Goal: Check status: Check status

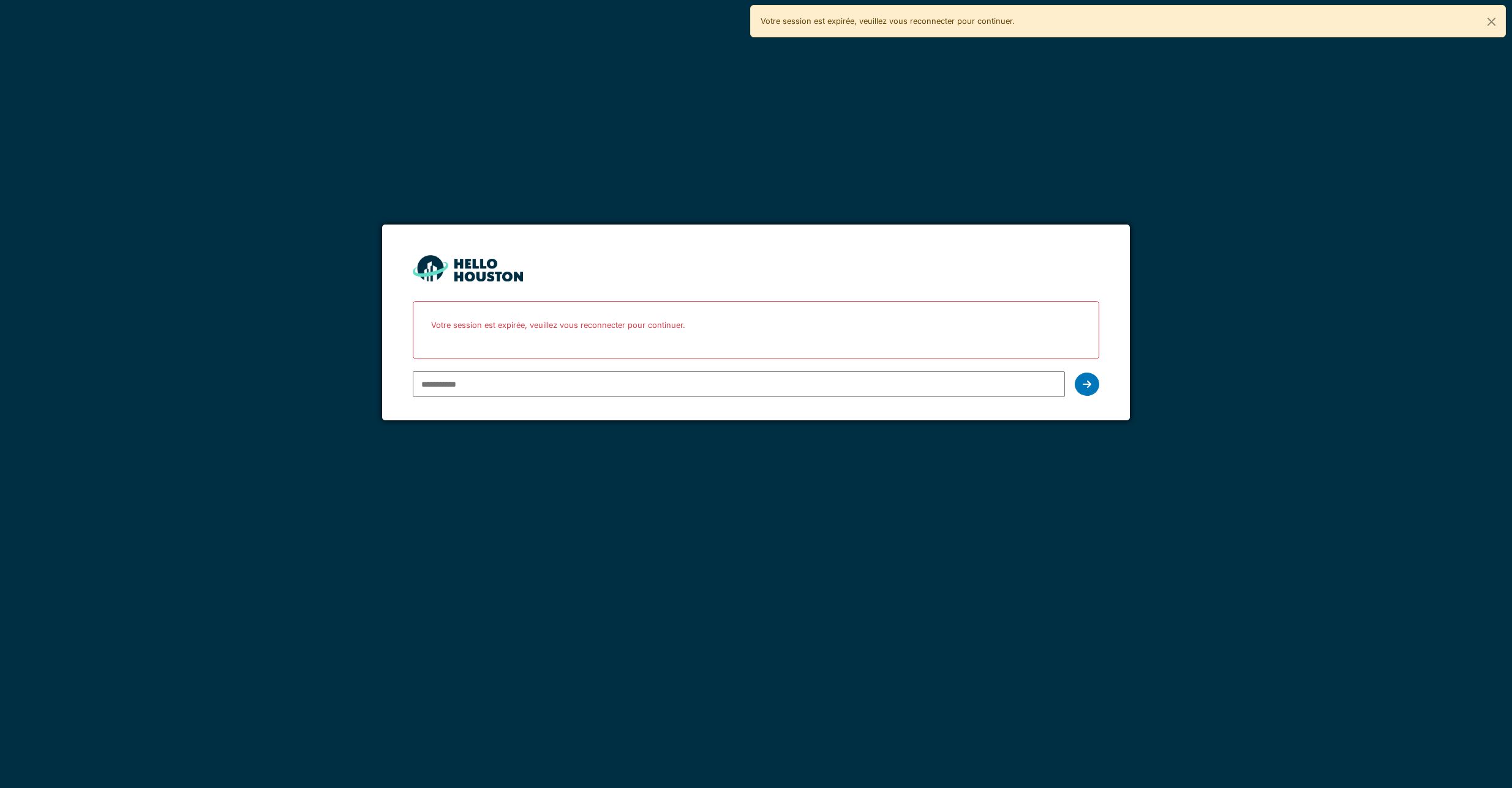
type input "**********"
click at [1086, 383] on icon at bounding box center [1087, 384] width 9 height 10
click at [1089, 391] on div at bounding box center [1087, 384] width 25 height 23
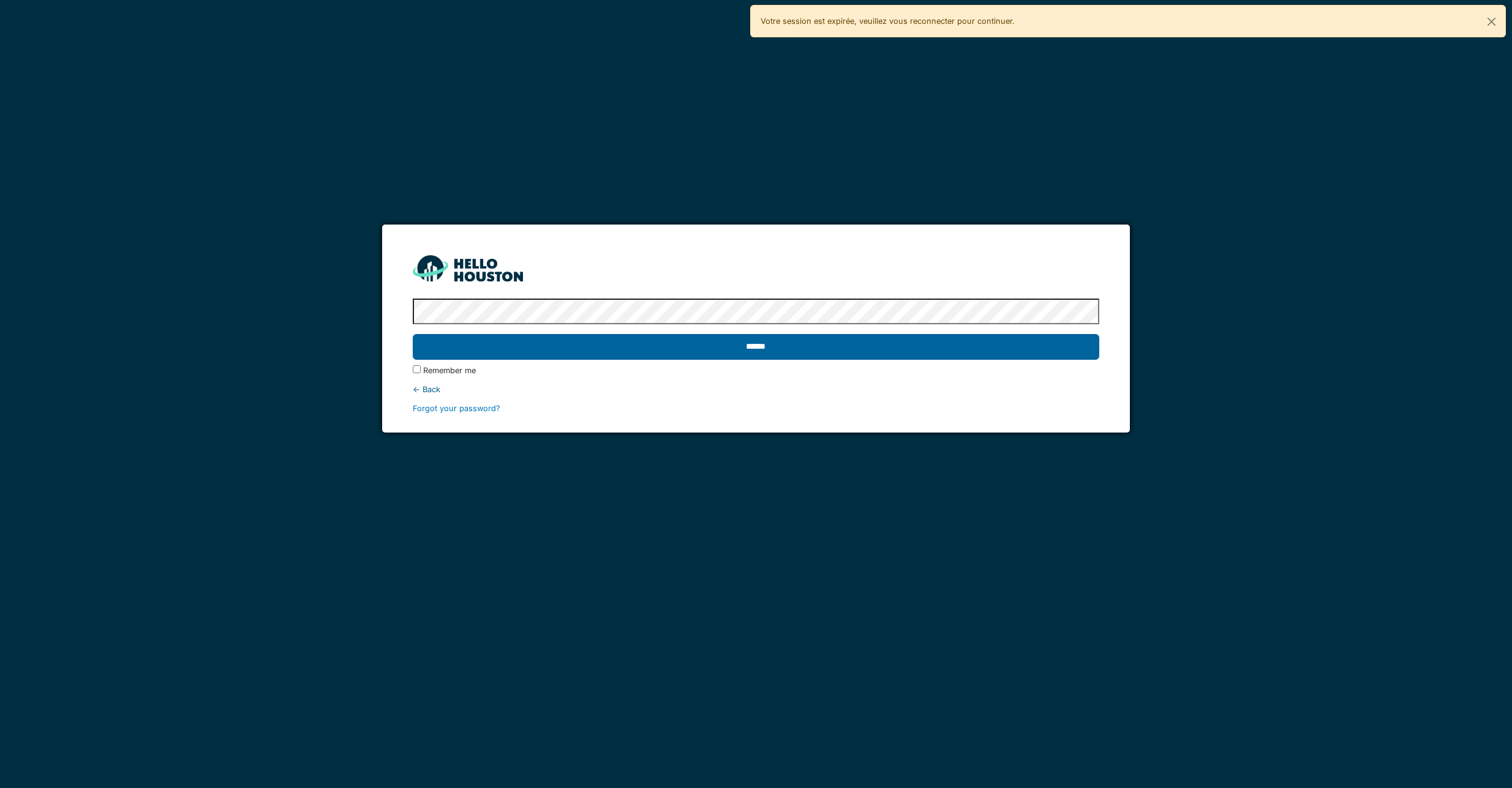
click at [713, 350] on input "******" at bounding box center [756, 347] width 687 height 25
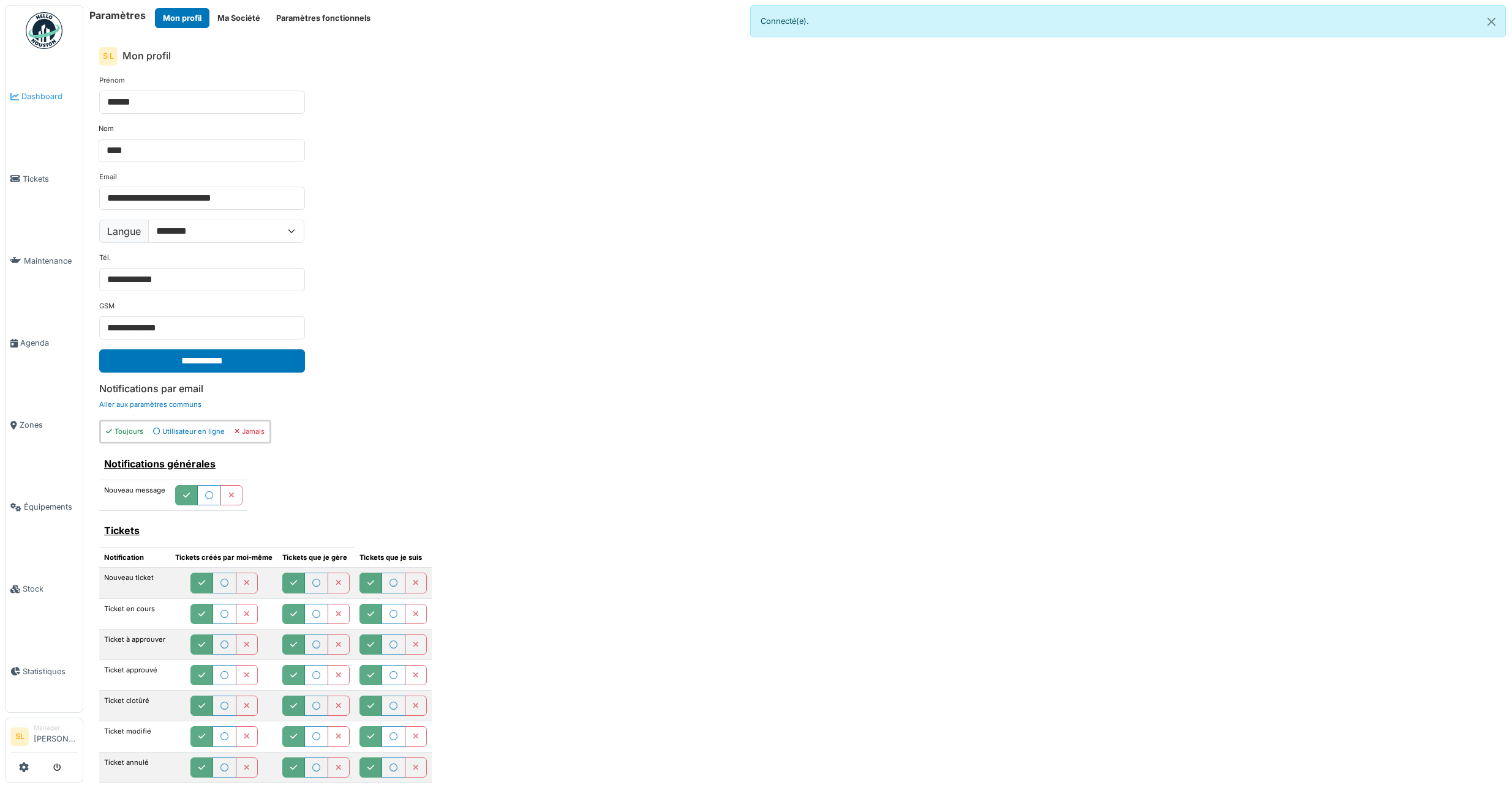
click at [50, 100] on span "Dashboard" at bounding box center [49, 96] width 56 height 12
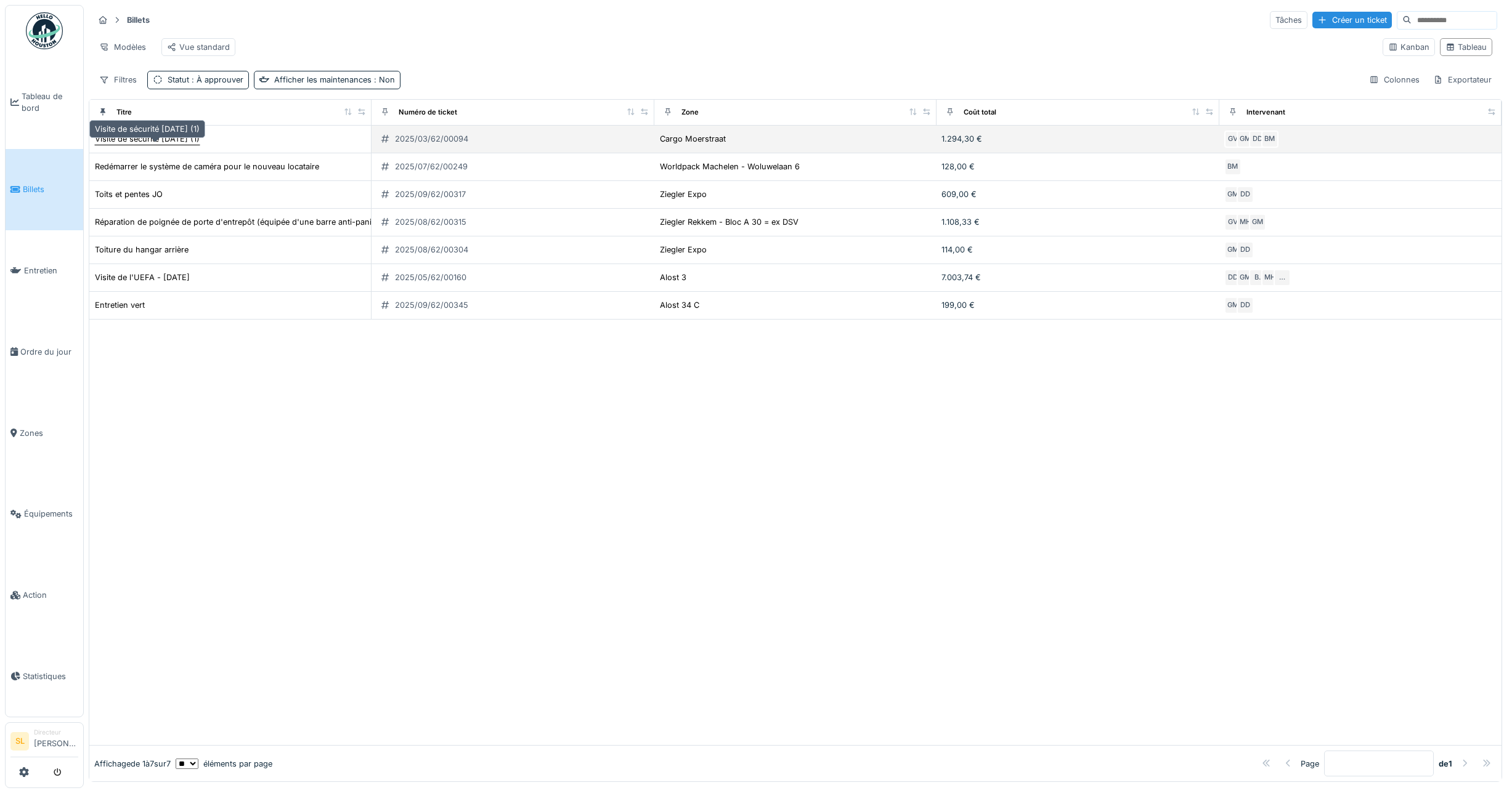
click at [194, 144] on font "Visite de sécurité 25.02.2025 (1)" at bounding box center [147, 139] width 105 height 9
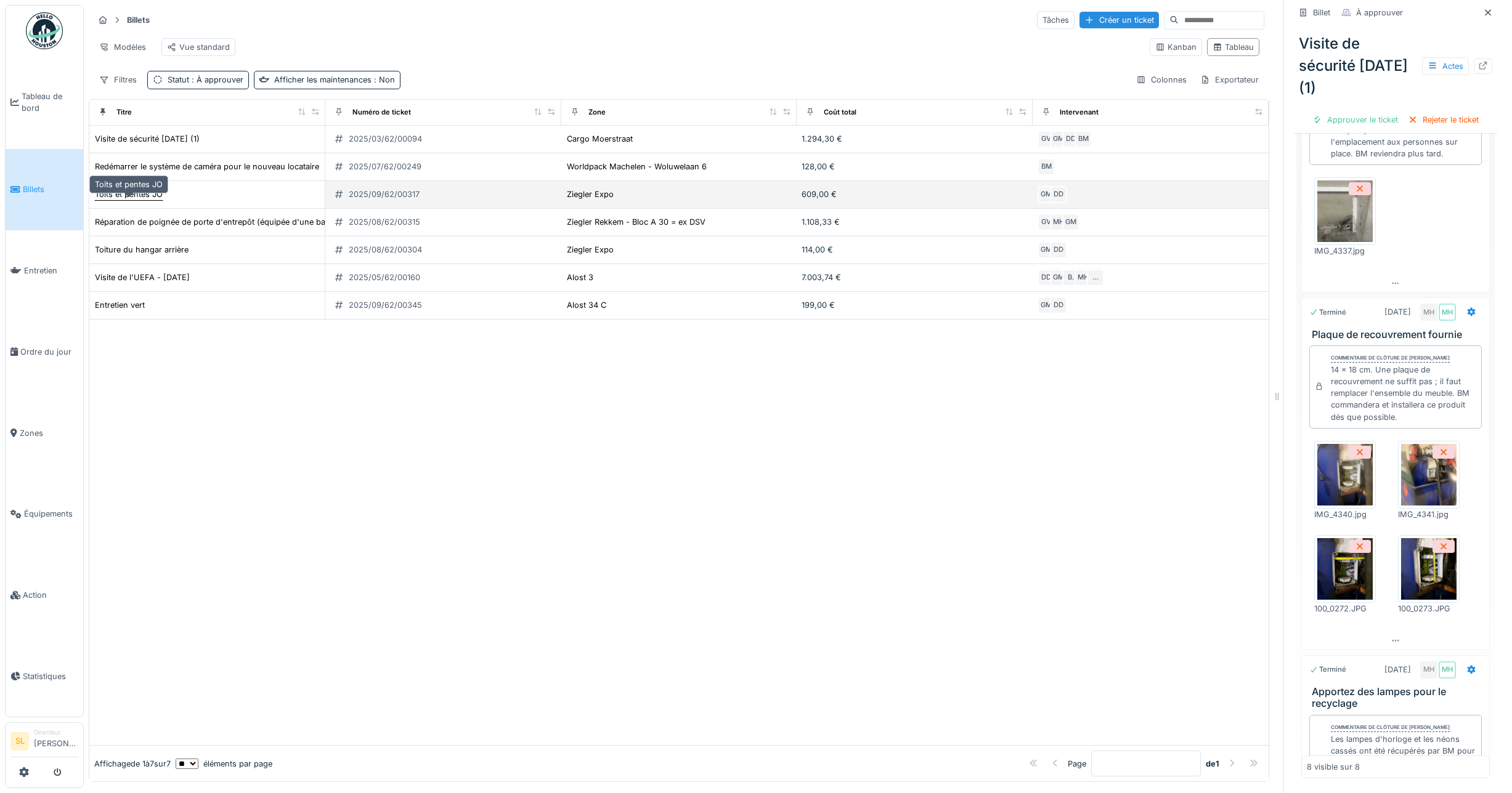
click at [133, 200] on div "Toits et pentes JO" at bounding box center [128, 194] width 68 height 12
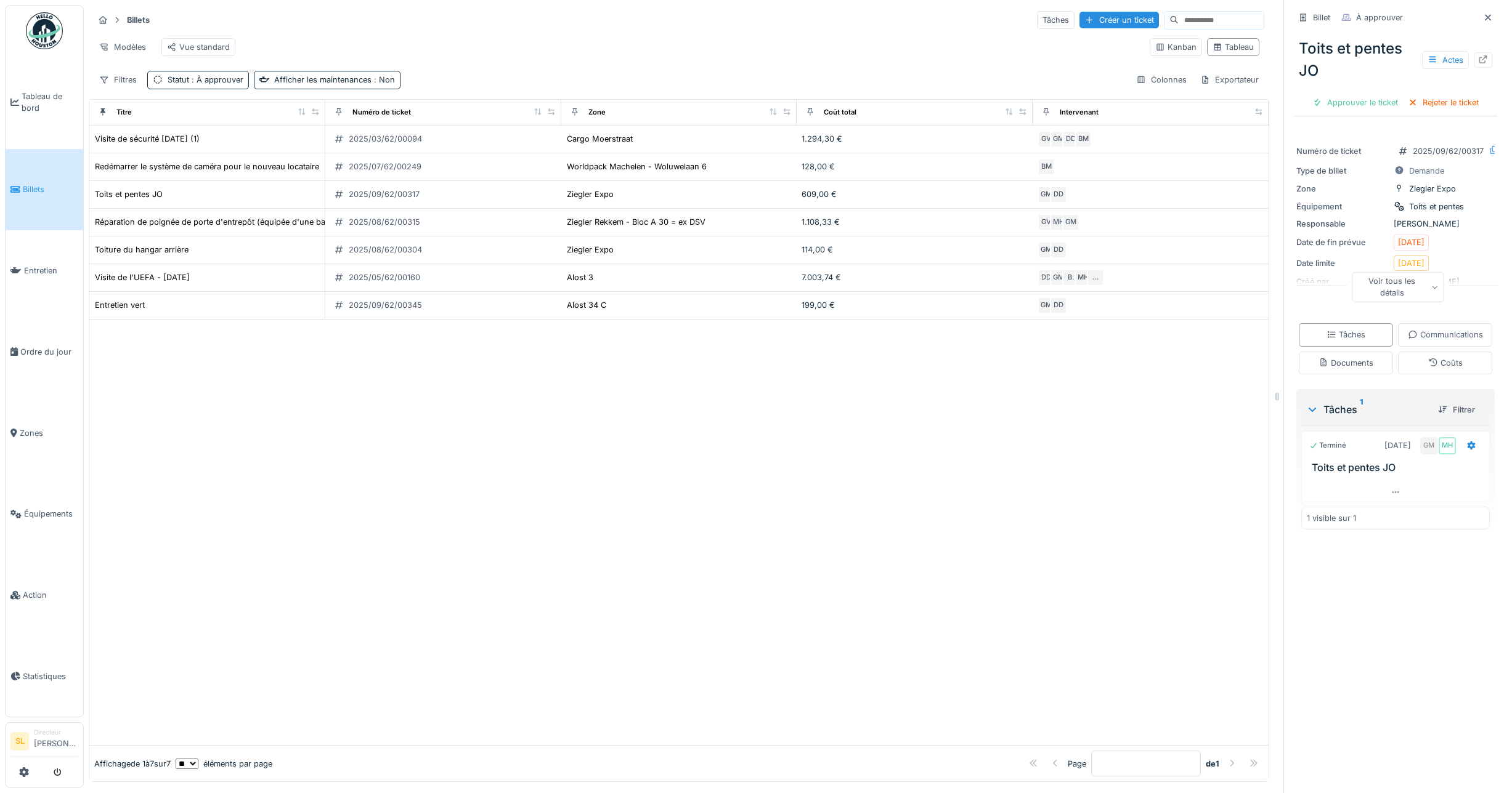
click at [1380, 294] on font "Voir tous les détails" at bounding box center [1391, 287] width 47 height 21
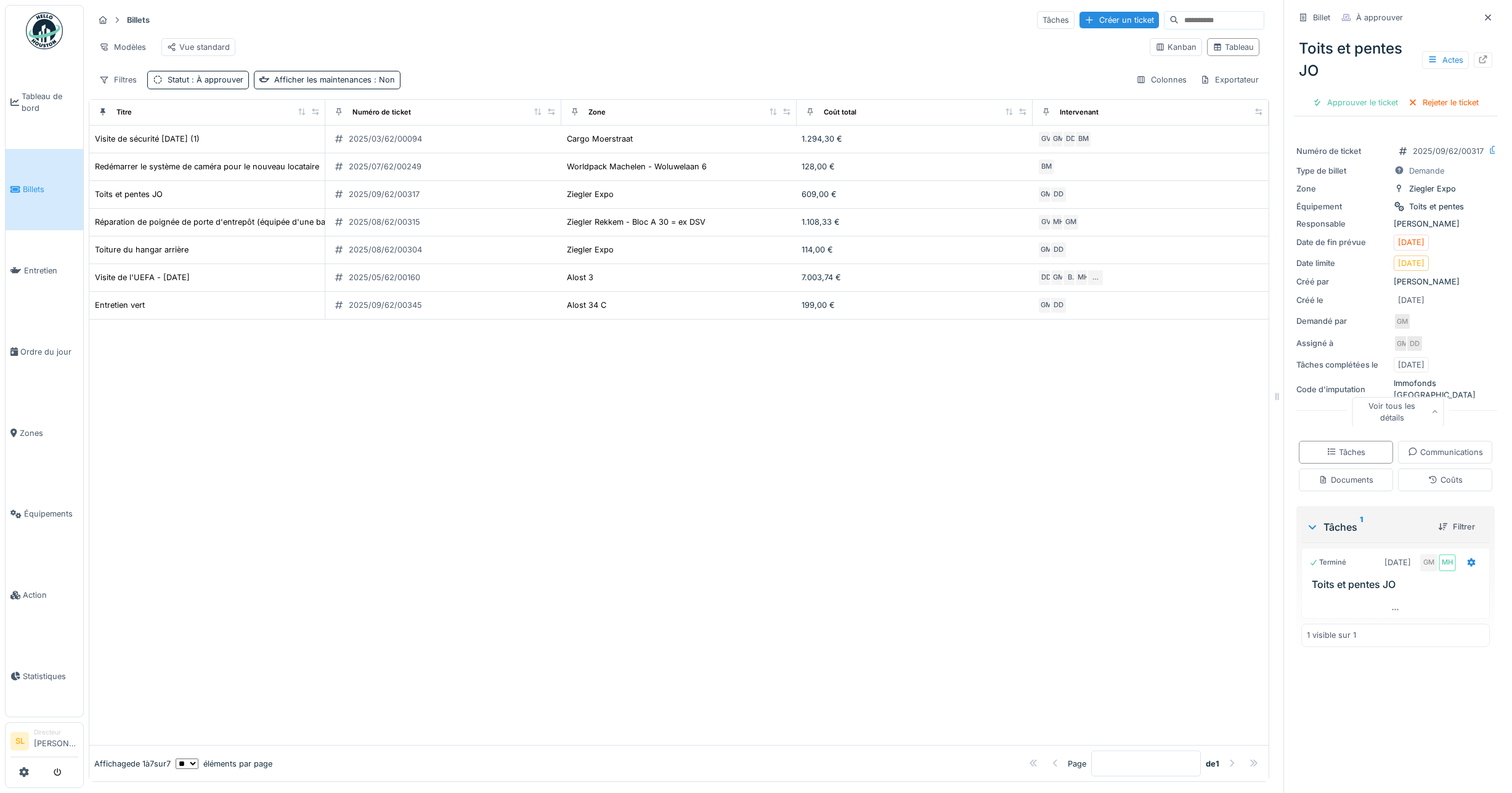
scroll to position [9, 0]
click at [1374, 484] on font "Documents" at bounding box center [1352, 480] width 43 height 9
click at [1404, 491] on div "Coûts" at bounding box center [1445, 480] width 94 height 23
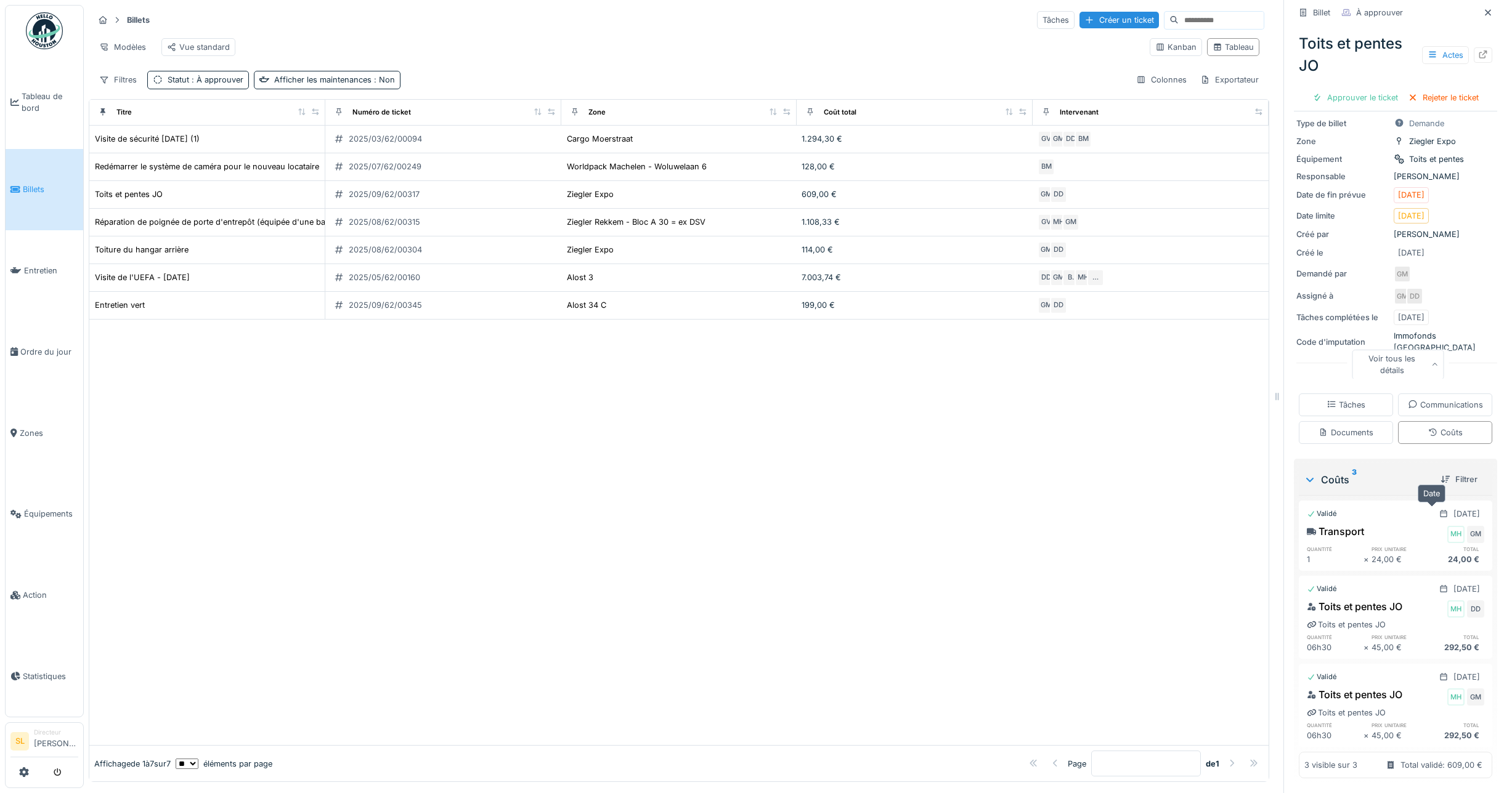
scroll to position [0, 0]
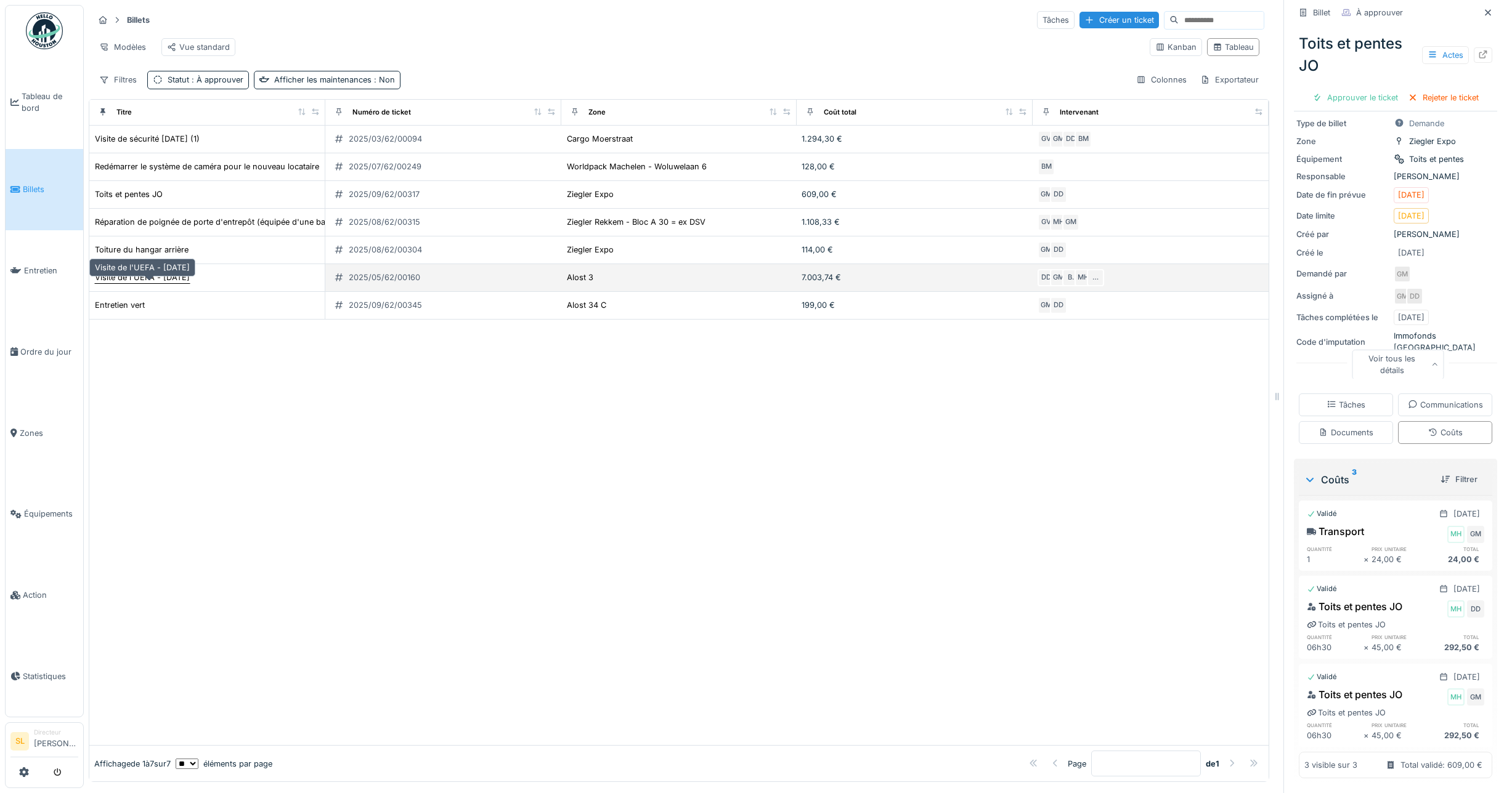
click at [177, 282] on font "Visite de l'UEFA - 07.05.2025" at bounding box center [142, 278] width 95 height 9
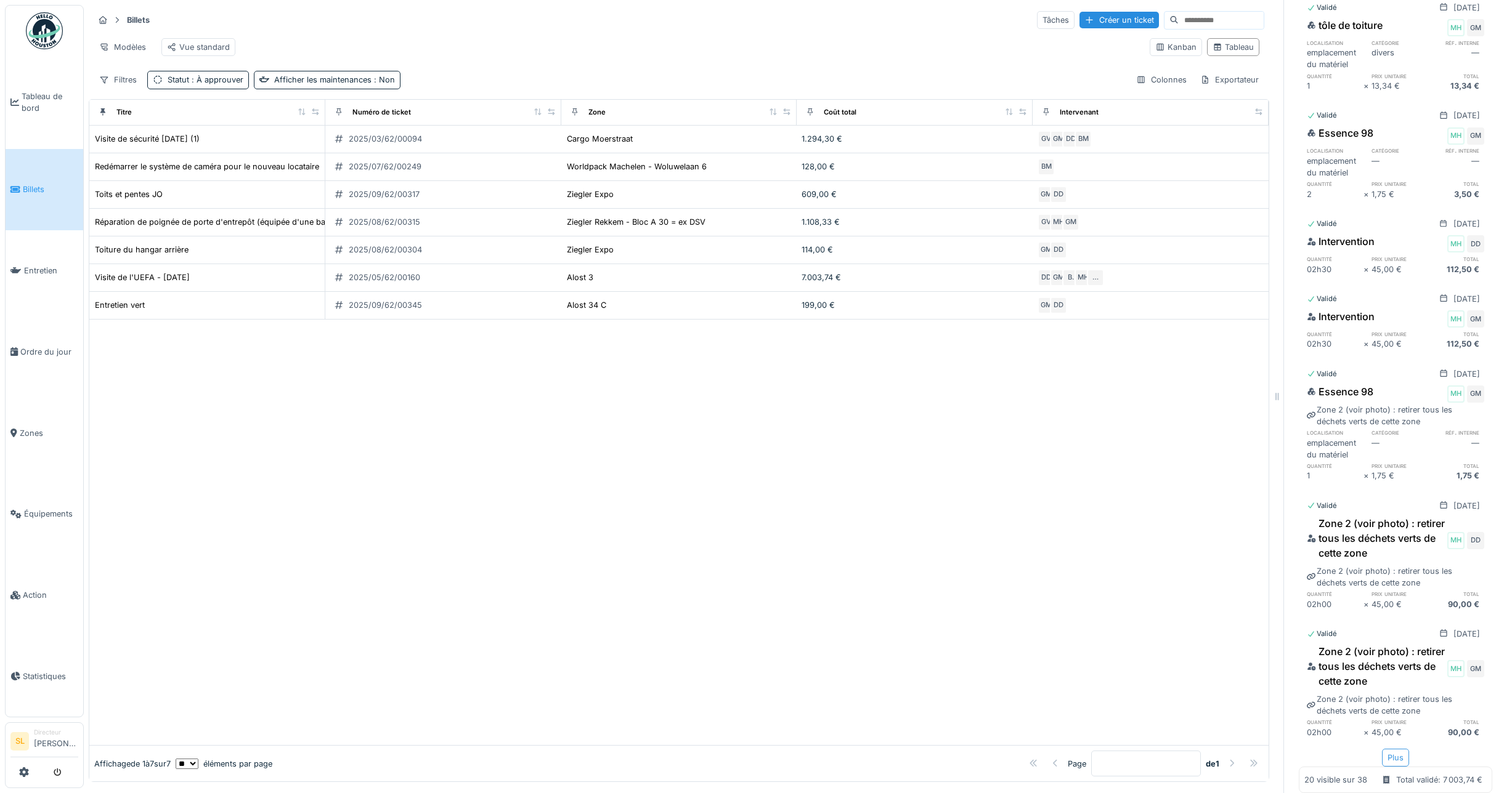
click at [1388, 757] on font "Plus" at bounding box center [1395, 758] width 16 height 9
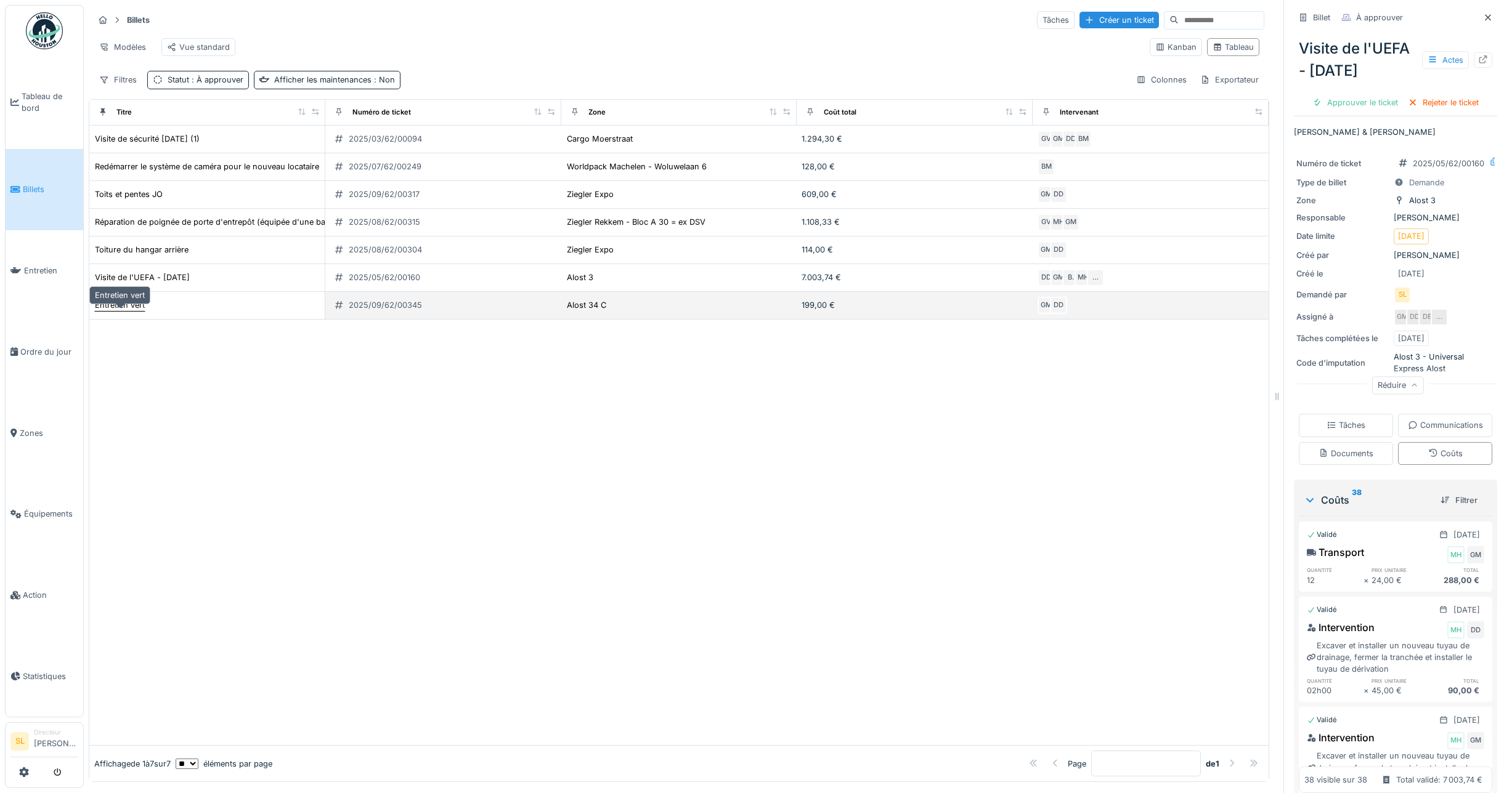
click at [129, 309] on font "Entretien vert" at bounding box center [120, 306] width 50 height 9
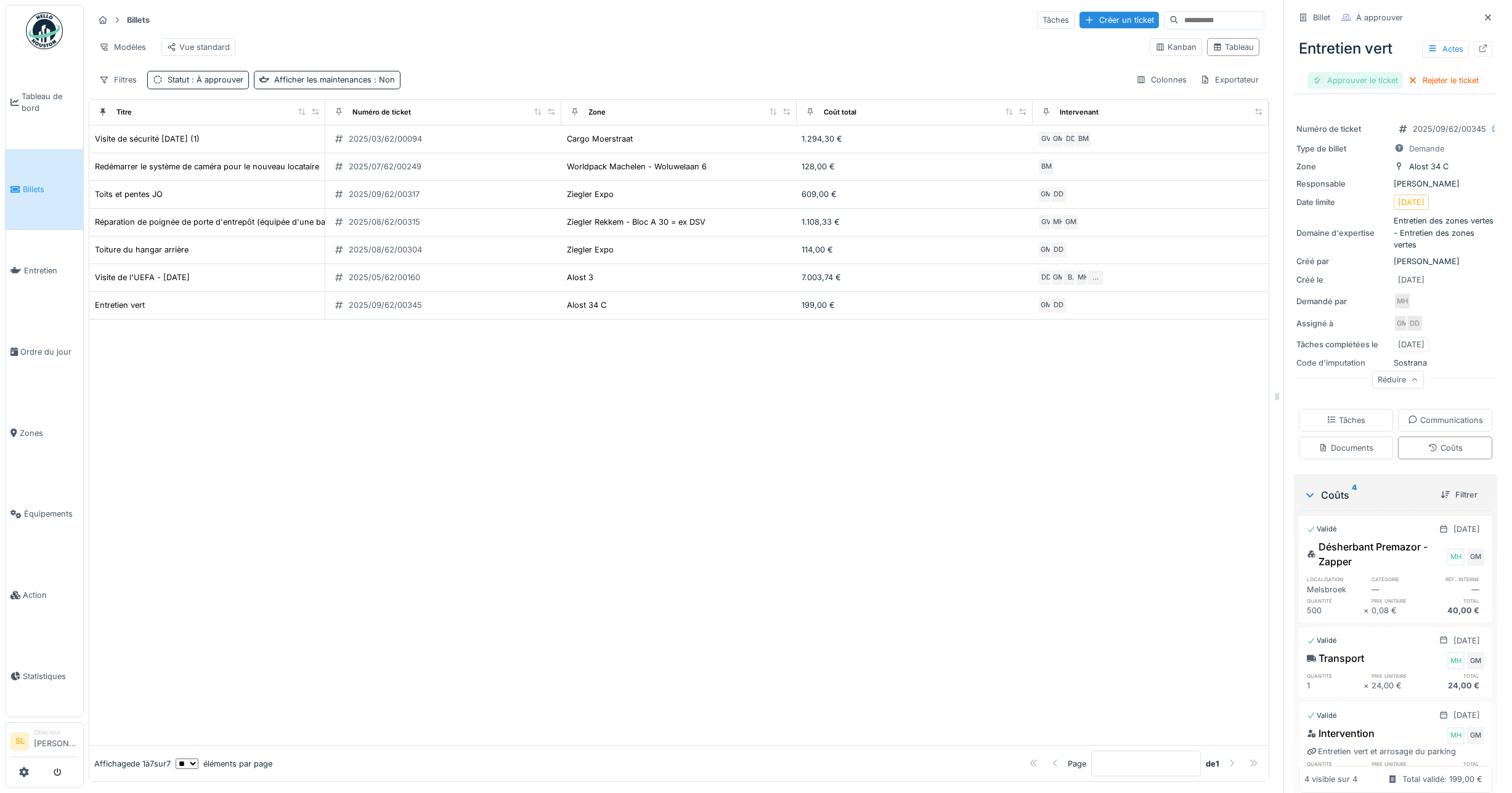
click at [1345, 85] on font "Approuver le ticket" at bounding box center [1362, 80] width 71 height 9
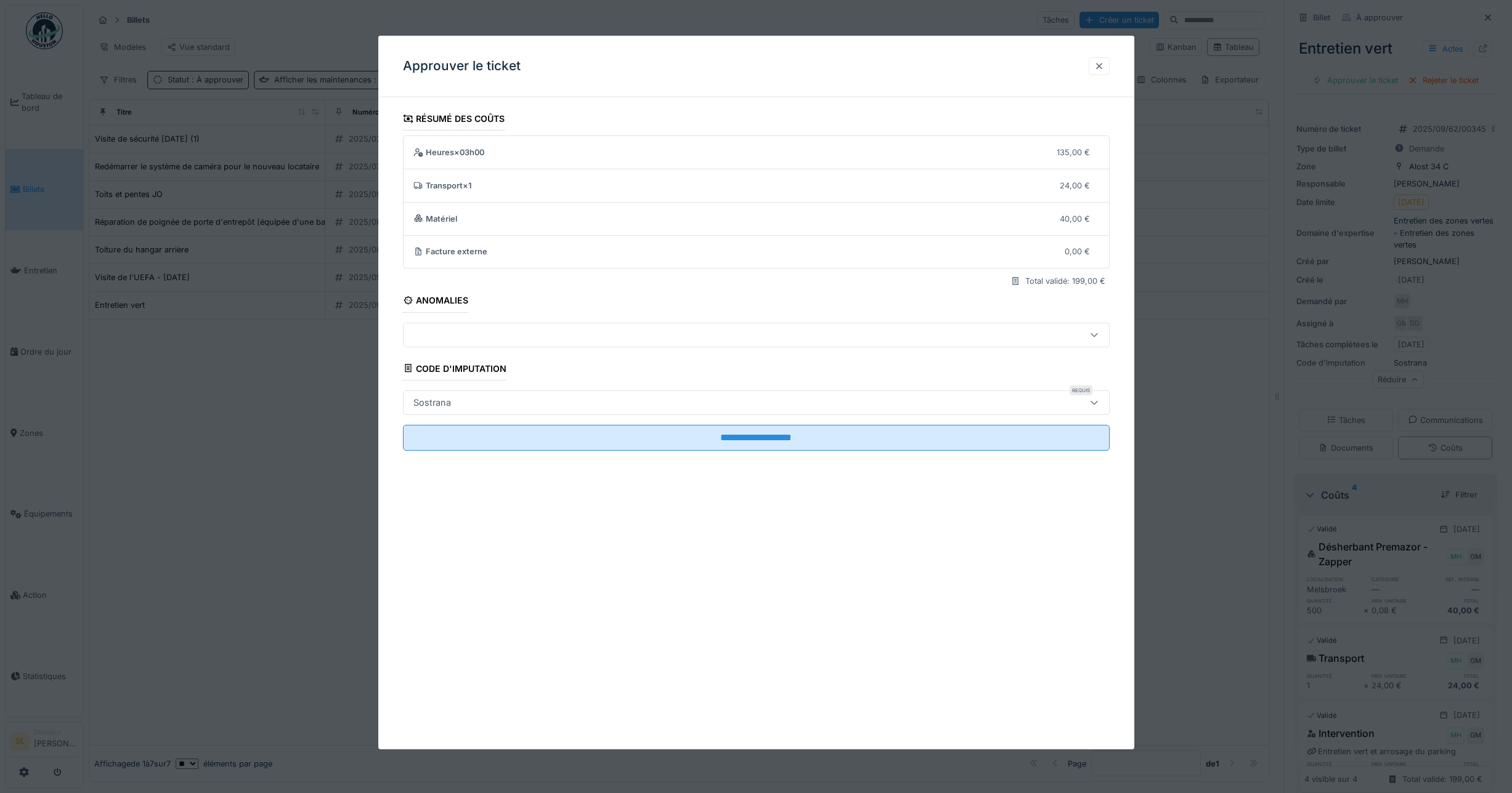
click at [1104, 67] on div at bounding box center [1099, 66] width 10 height 12
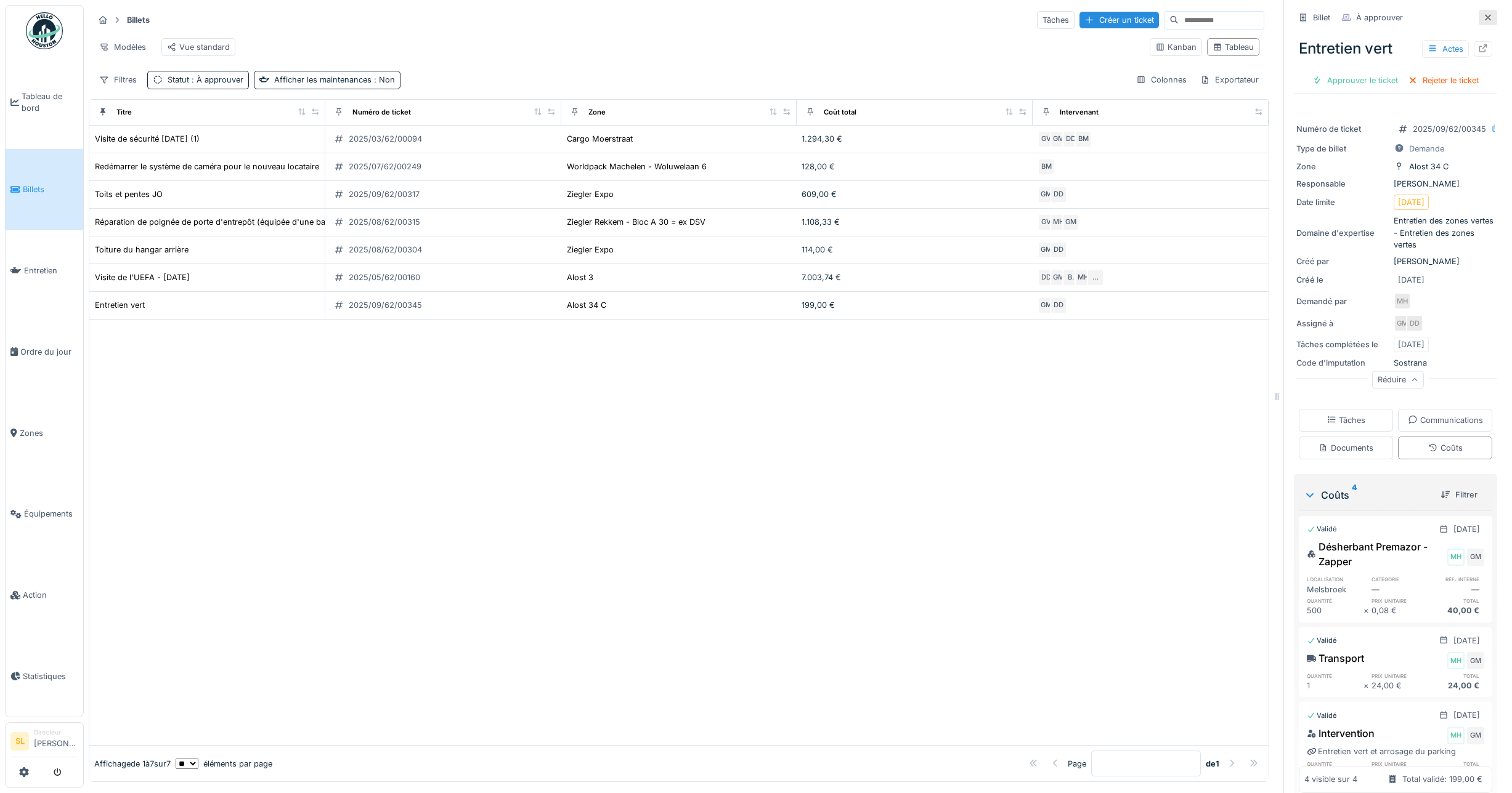
click at [1485, 16] on icon at bounding box center [1488, 17] width 6 height 6
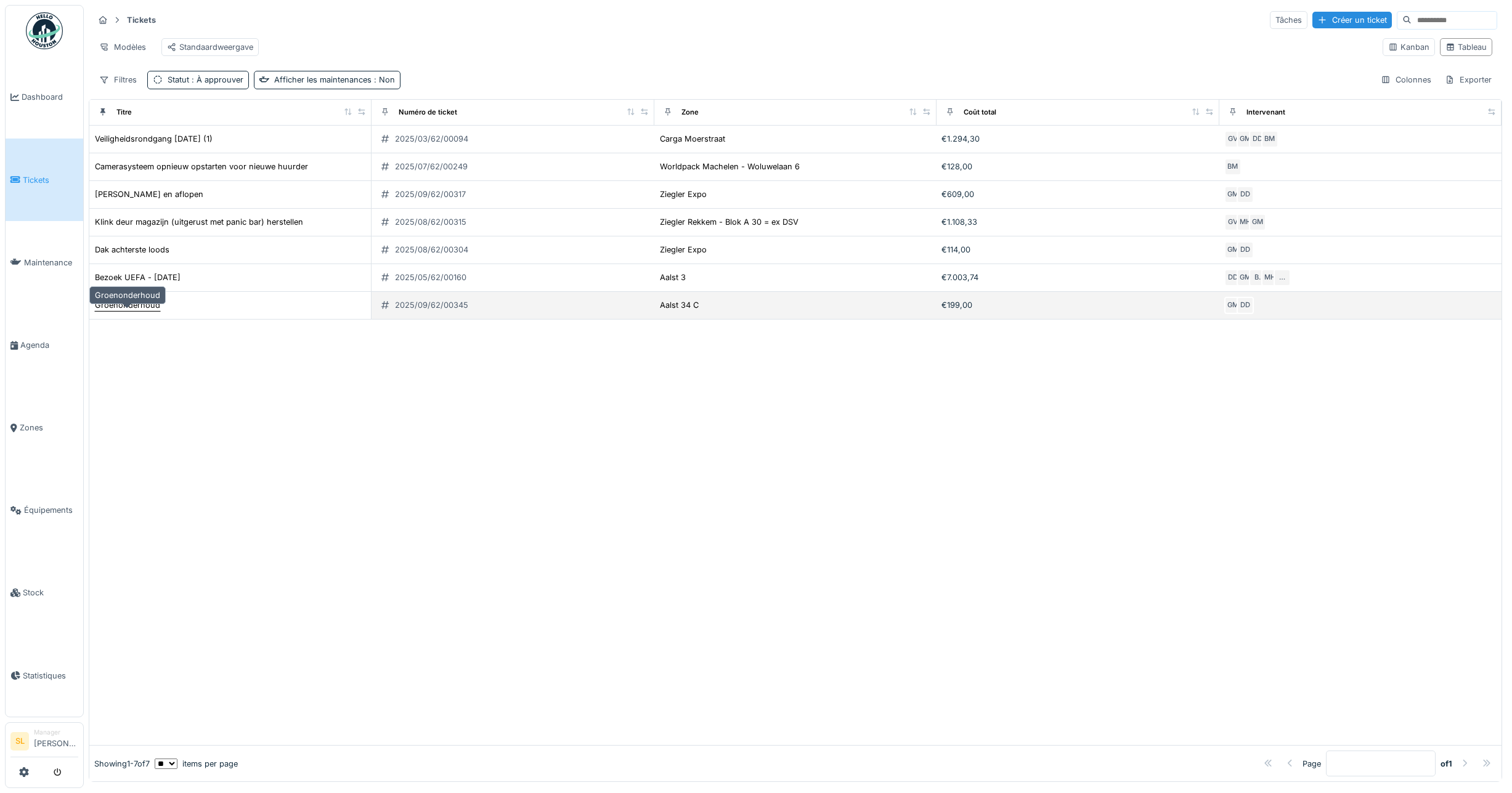
click at [139, 311] on div "Groenonderhoud" at bounding box center [128, 305] width 65 height 12
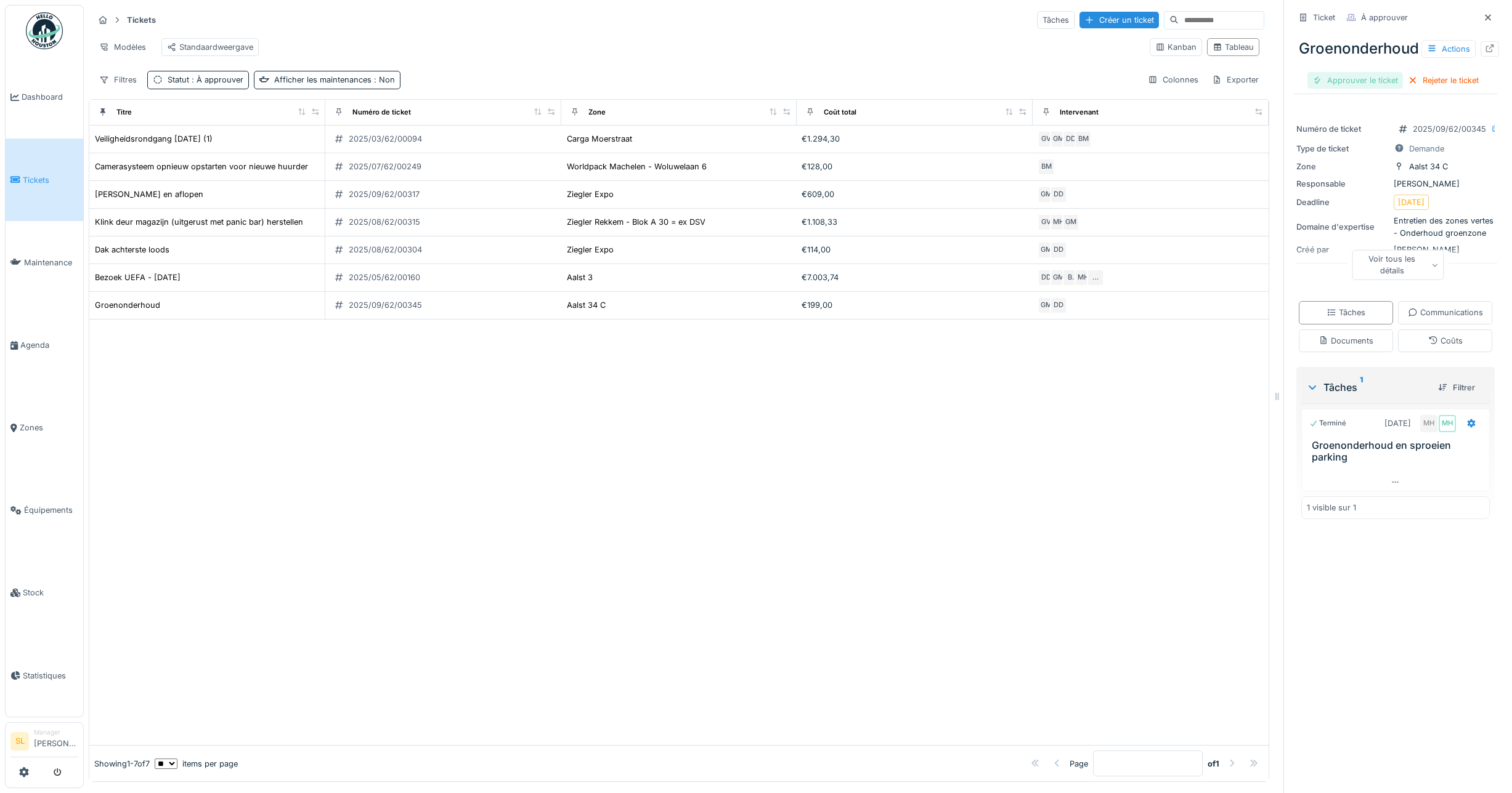
click at [1366, 85] on div "Approuver le ticket" at bounding box center [1355, 80] width 96 height 16
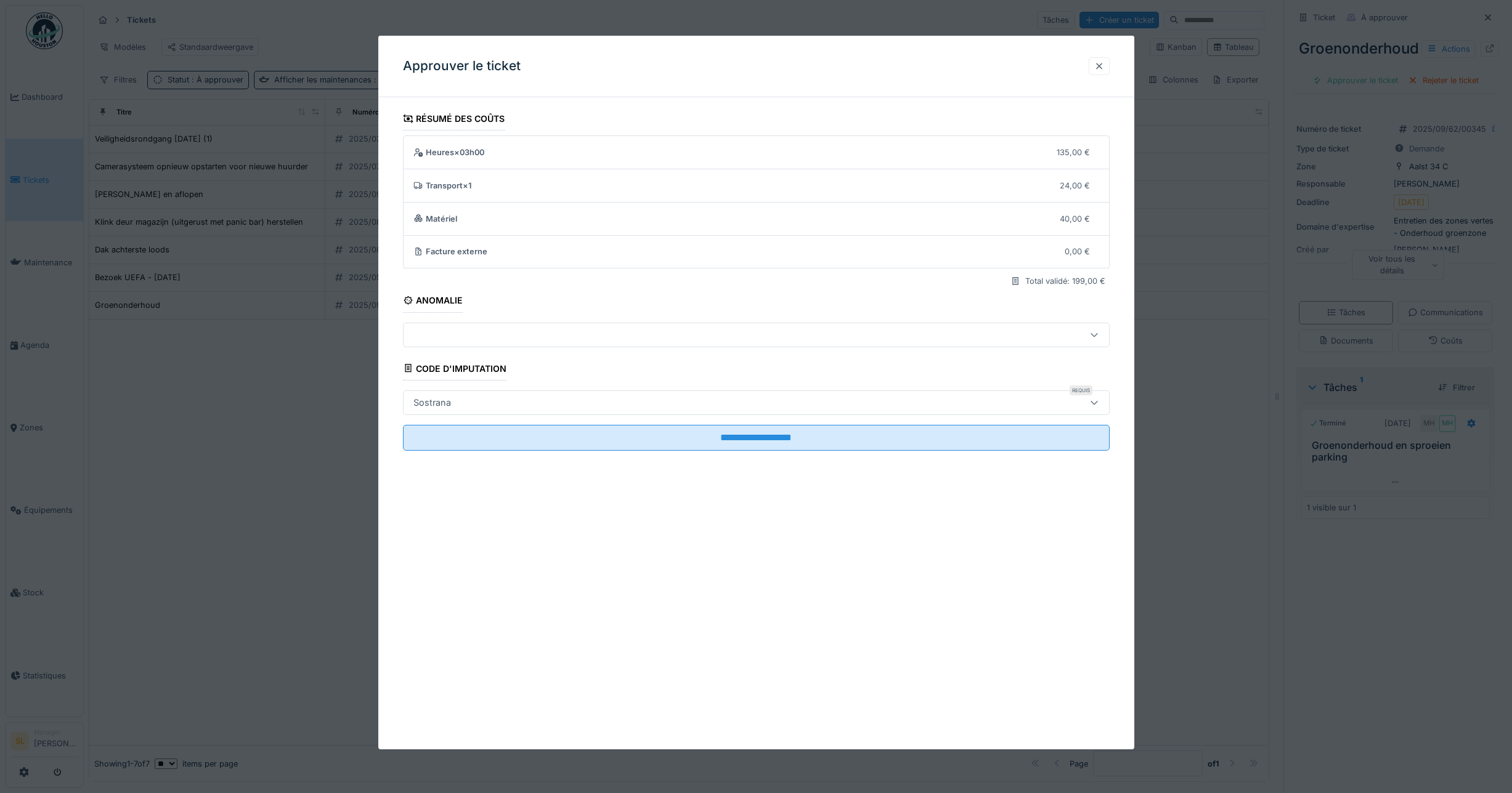
click at [1110, 74] on div at bounding box center [1099, 66] width 21 height 18
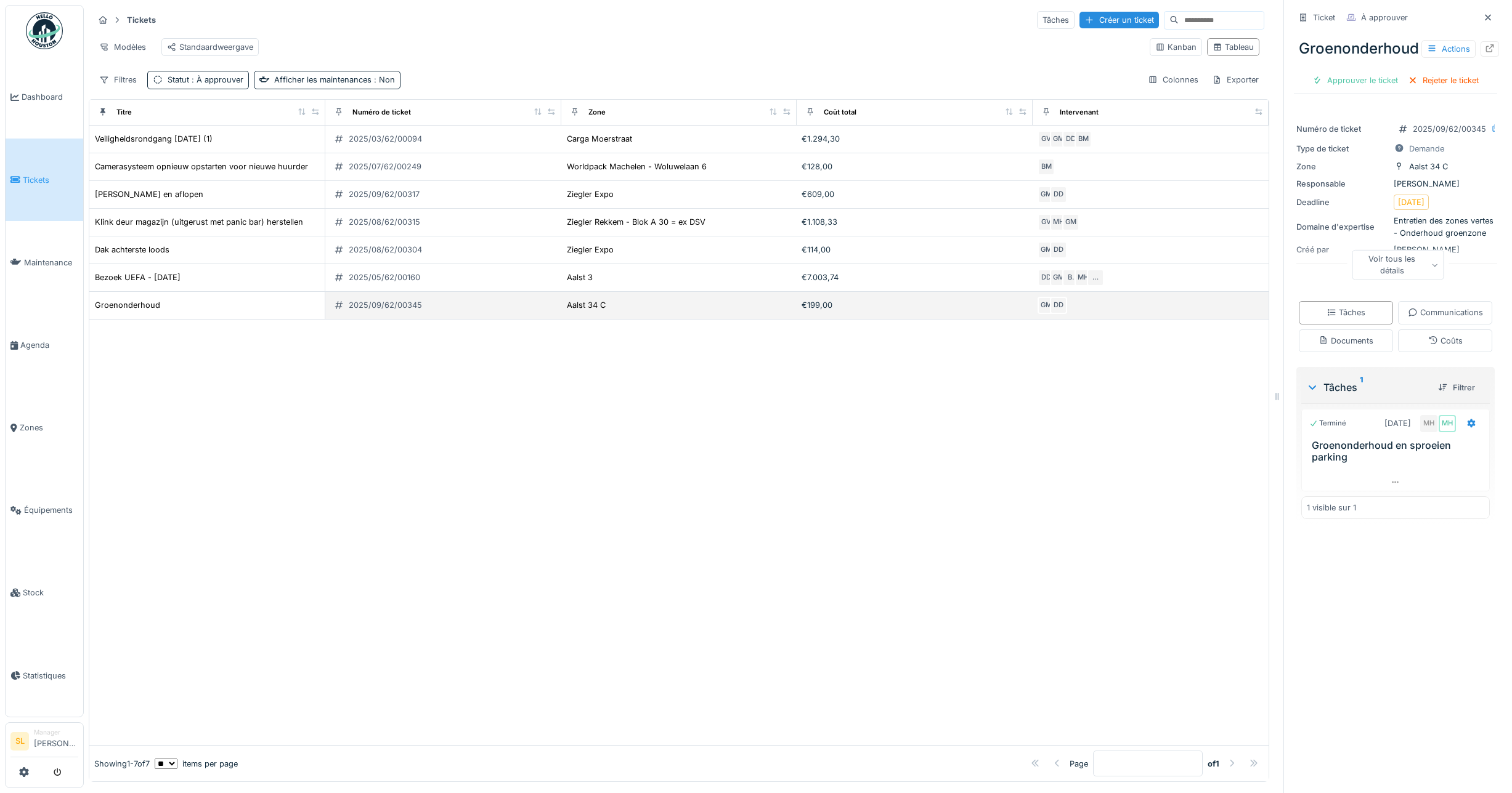
click at [177, 312] on div "Groenonderhoud" at bounding box center [207, 305] width 226 height 13
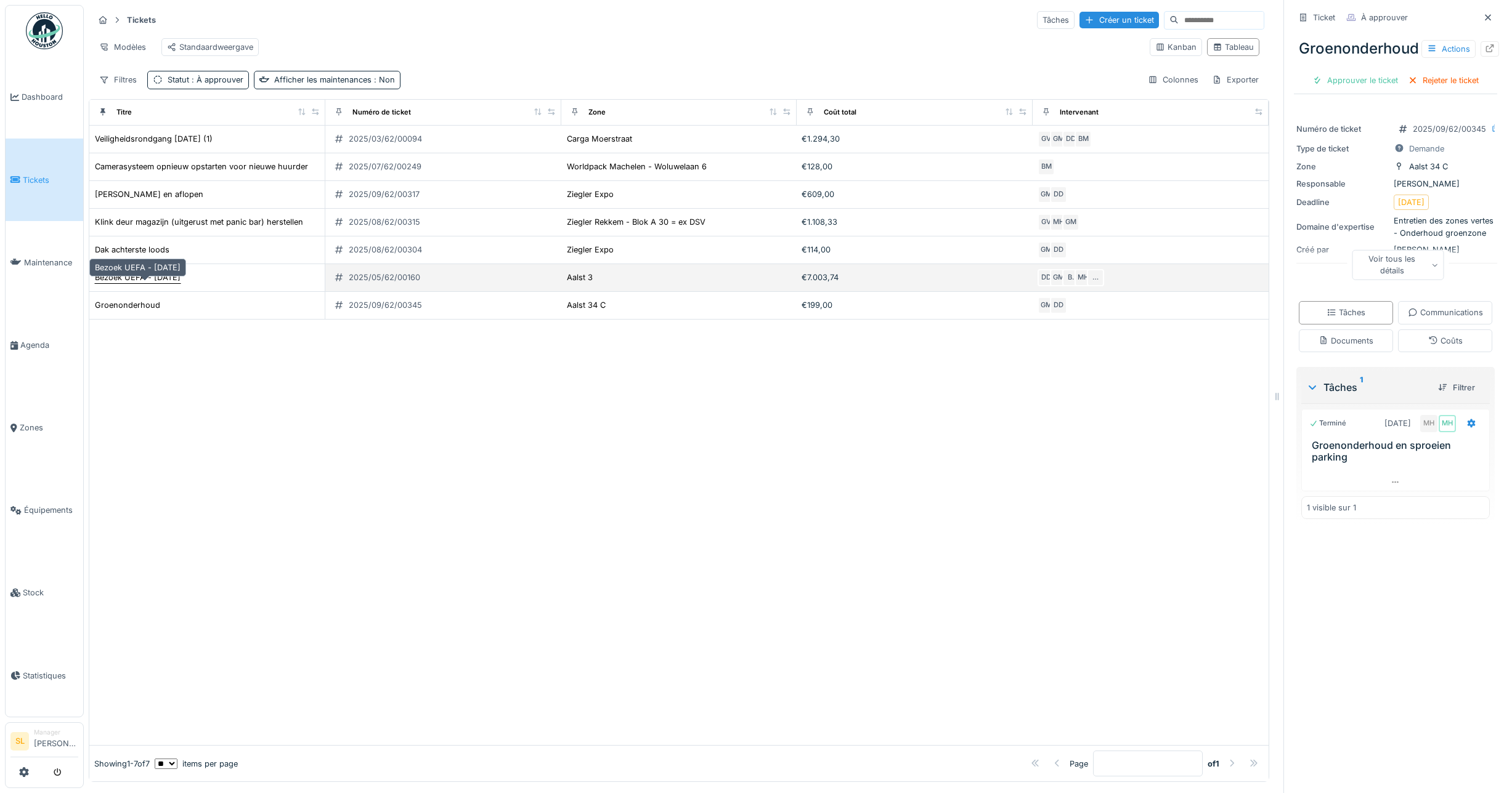
click at [147, 283] on div "Bezoek UEFA - [DATE]" at bounding box center [138, 277] width 86 height 12
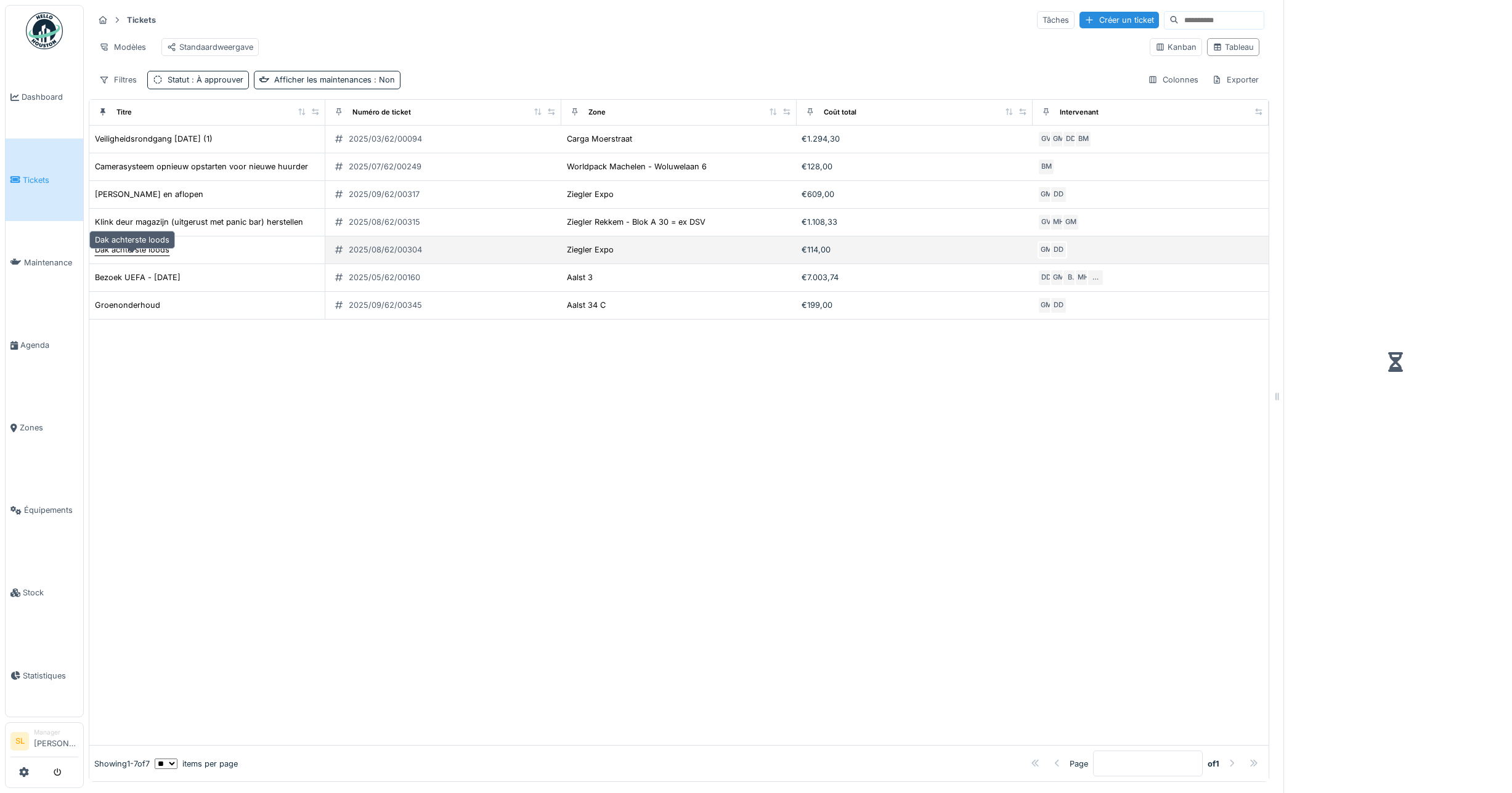
click at [140, 256] on div "Dak achterste loods" at bounding box center [132, 250] width 75 height 12
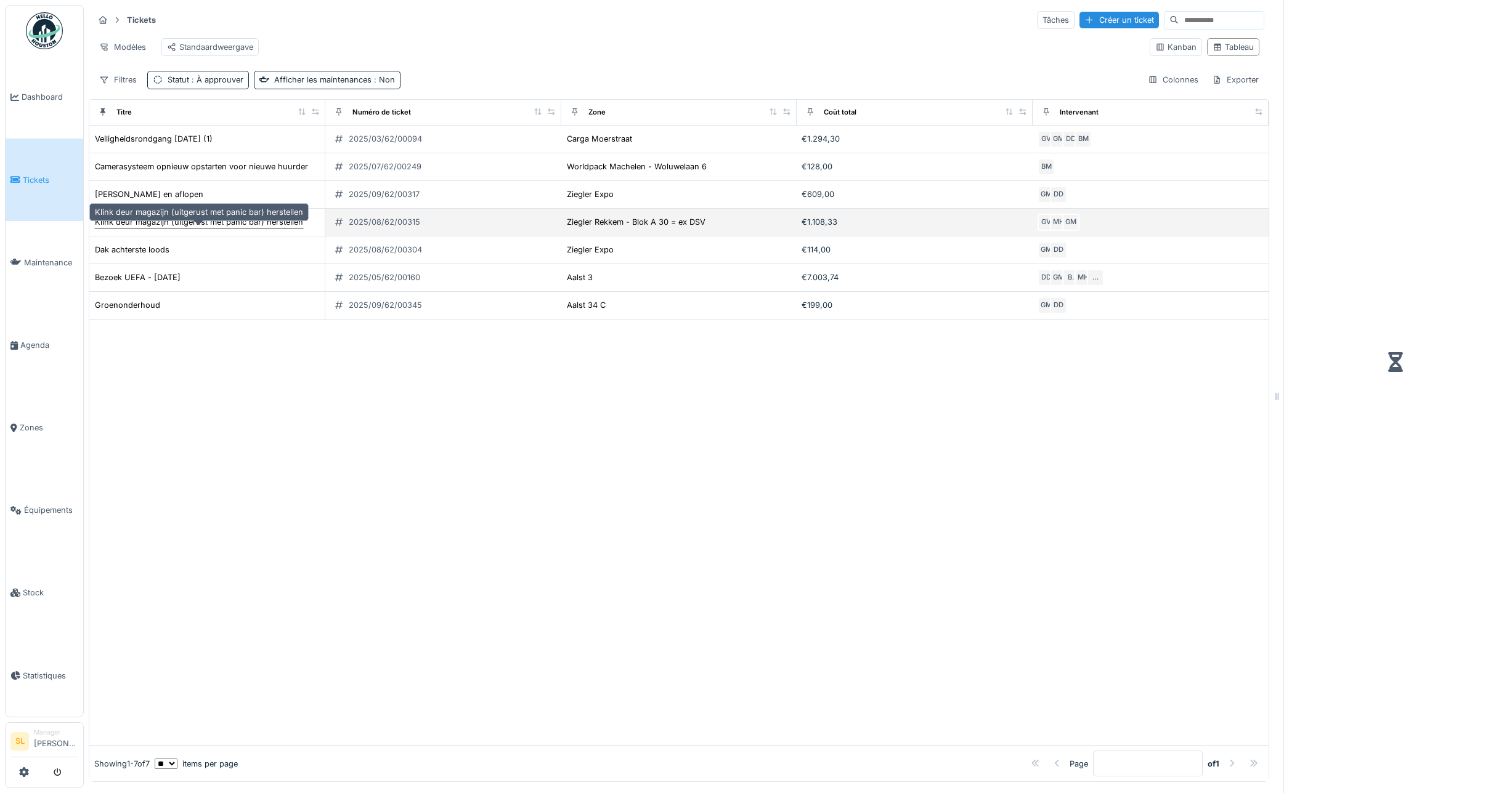
click at [201, 228] on div "Klink deur magazijn (uitgerust met panic bar) herstellen" at bounding box center [199, 222] width 208 height 12
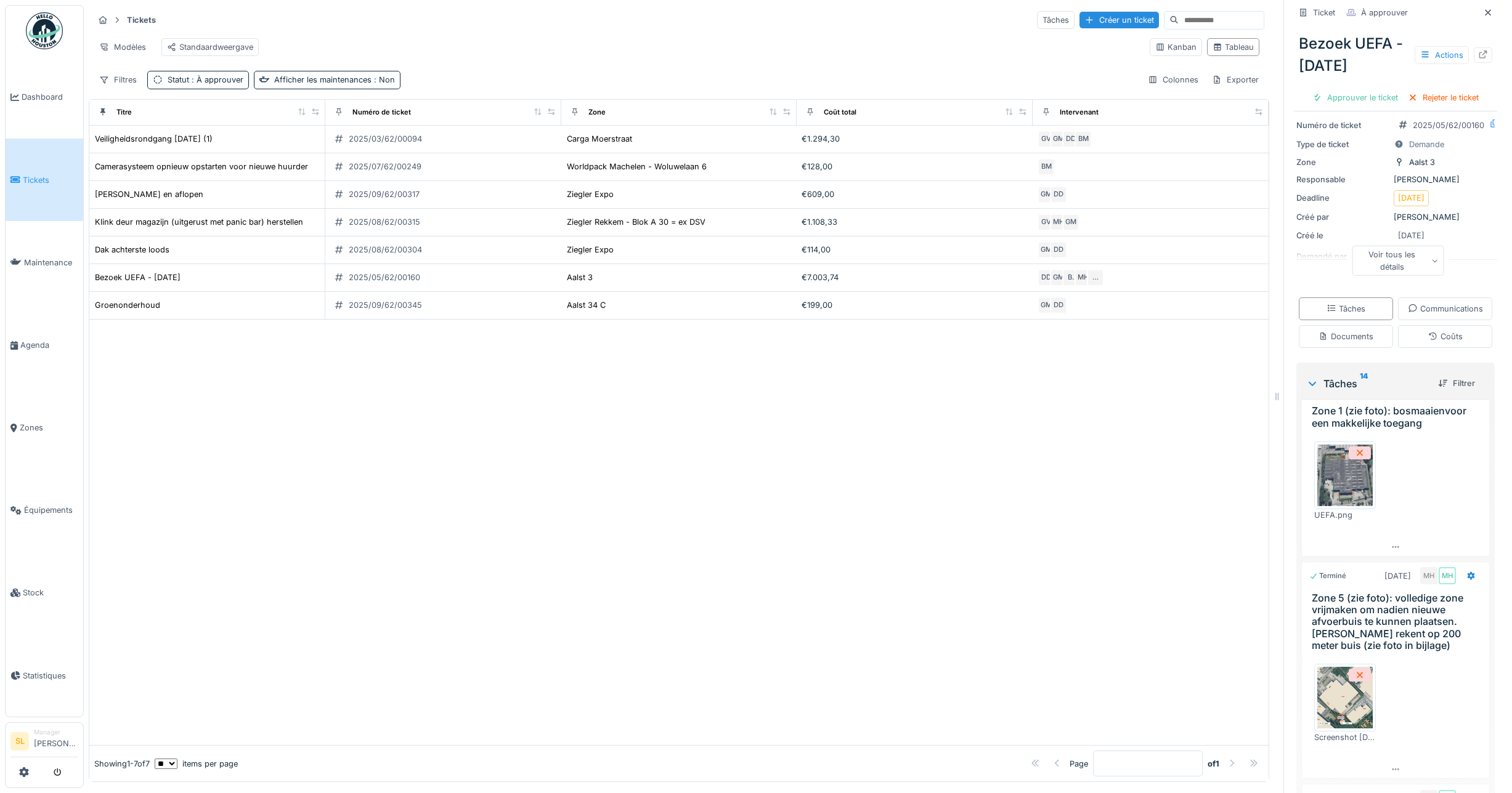
scroll to position [1518, 0]
click at [1335, 102] on div "Approuver le ticket" at bounding box center [1355, 97] width 96 height 16
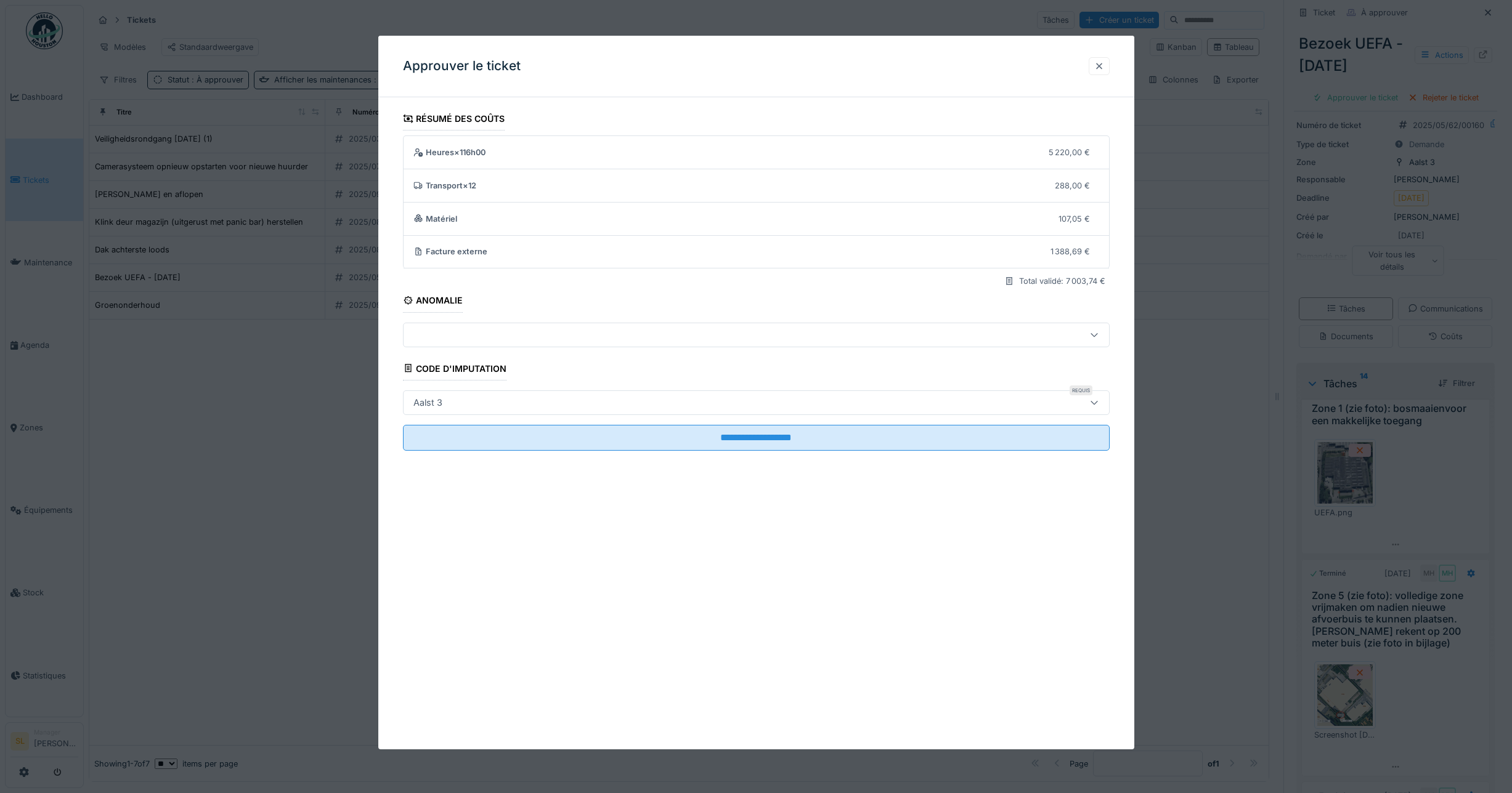
click at [1110, 68] on div at bounding box center [1099, 66] width 21 height 18
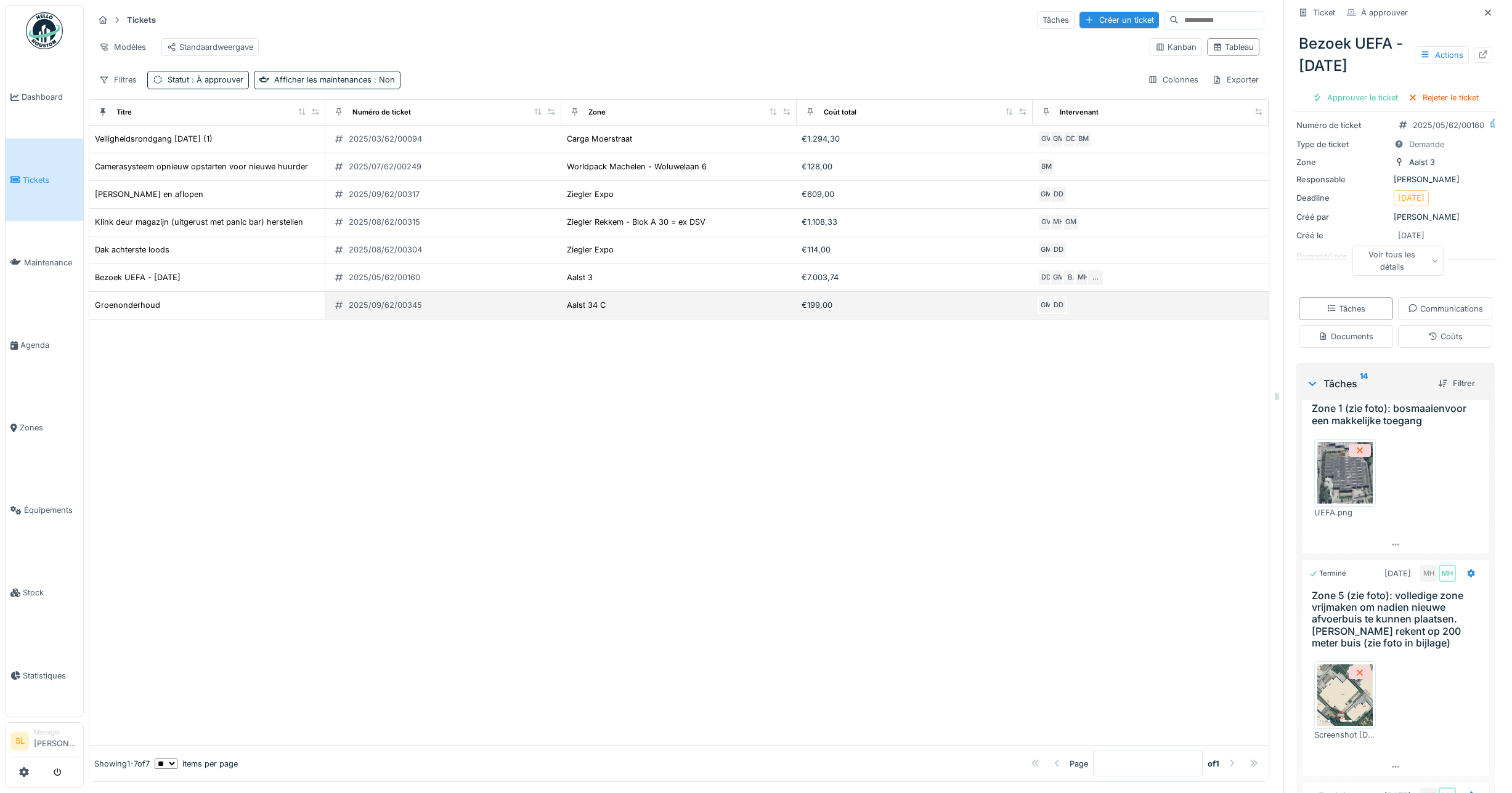
click at [237, 312] on div "Groenonderhoud" at bounding box center [207, 305] width 226 height 13
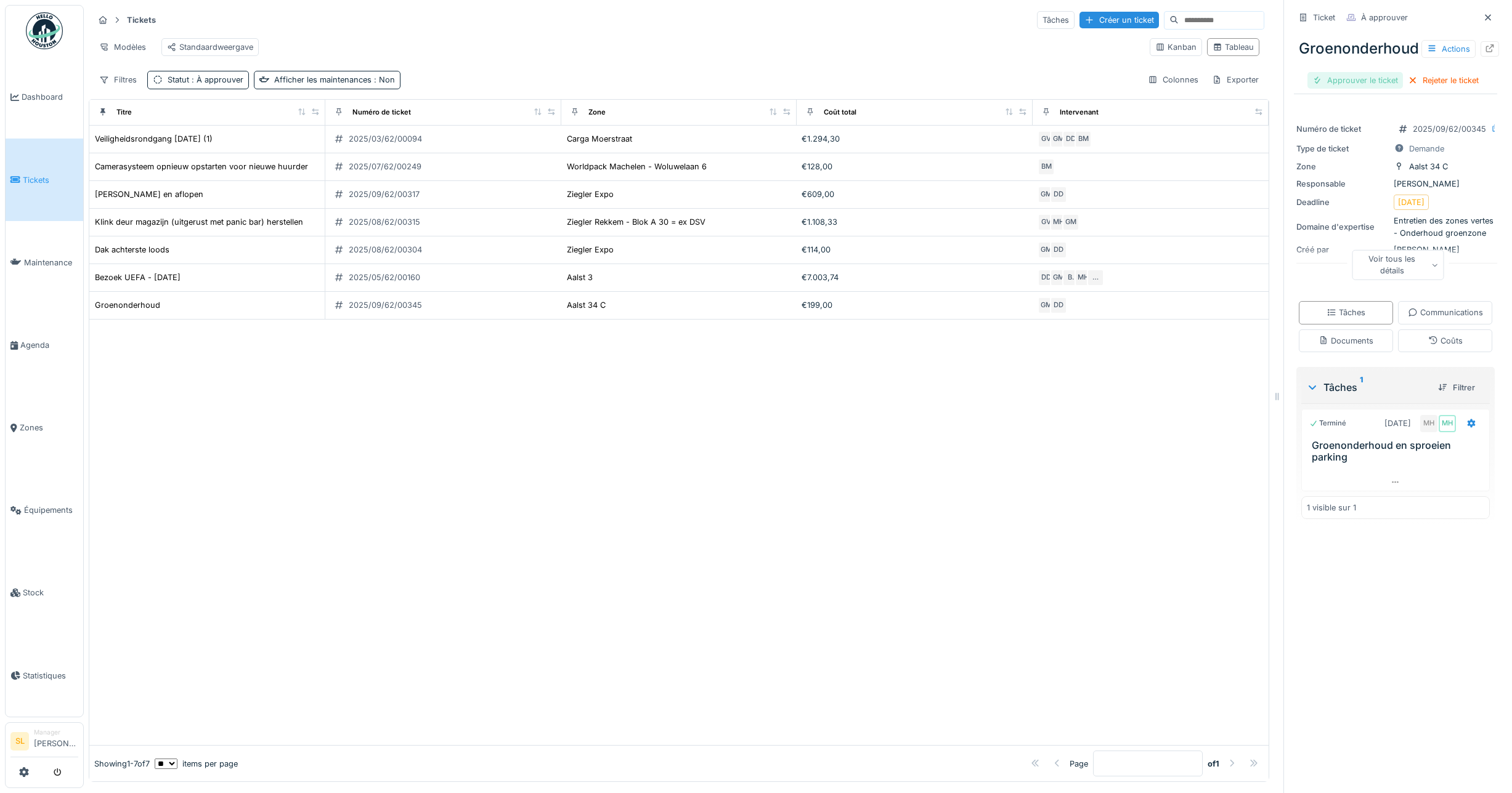
click at [1335, 83] on div "Approuver le ticket" at bounding box center [1355, 80] width 96 height 16
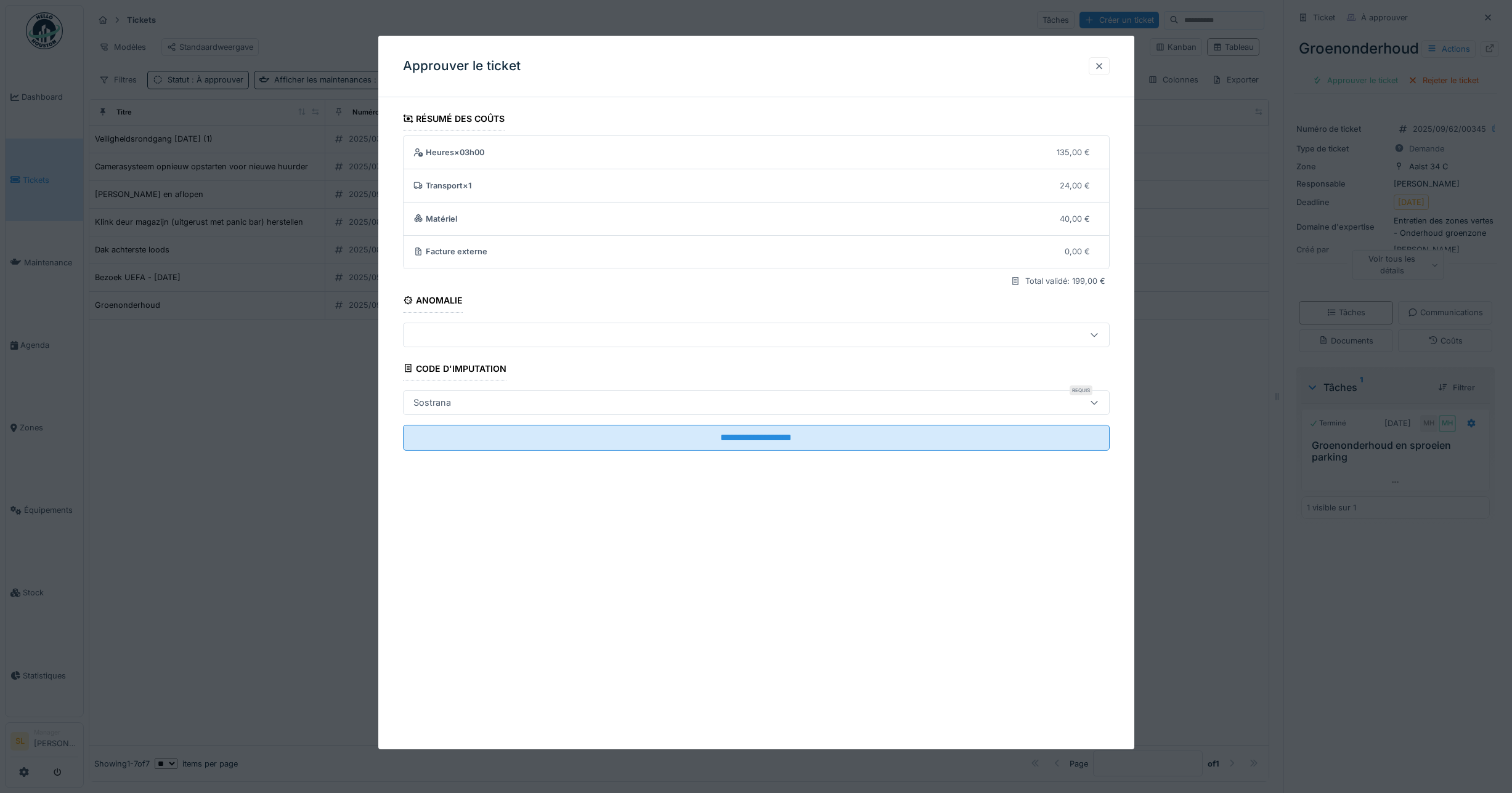
click at [1108, 66] on div at bounding box center [1099, 66] width 21 height 18
